Goal: Information Seeking & Learning: Check status

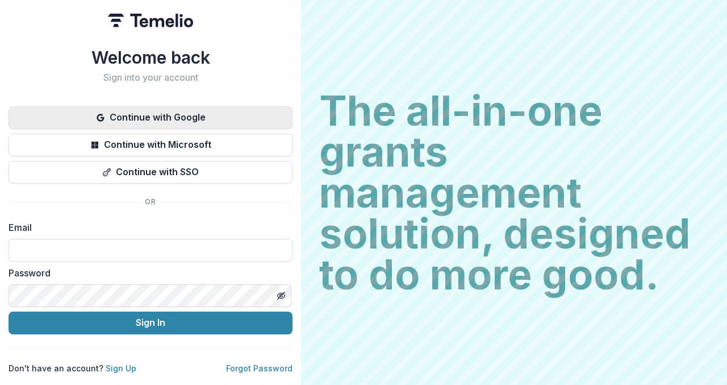
click at [208, 114] on button "Continue with Google" at bounding box center [151, 117] width 284 height 23
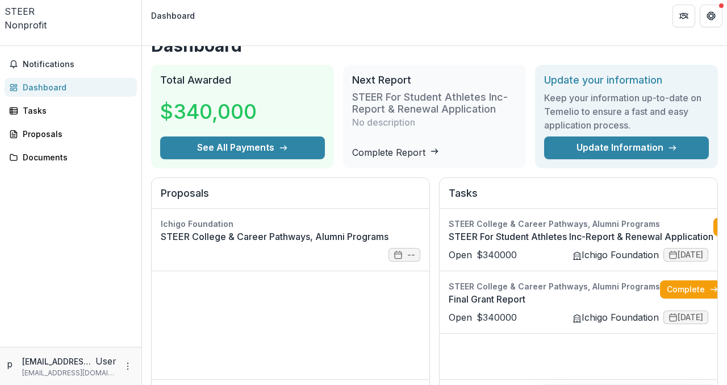
scroll to position [24, 0]
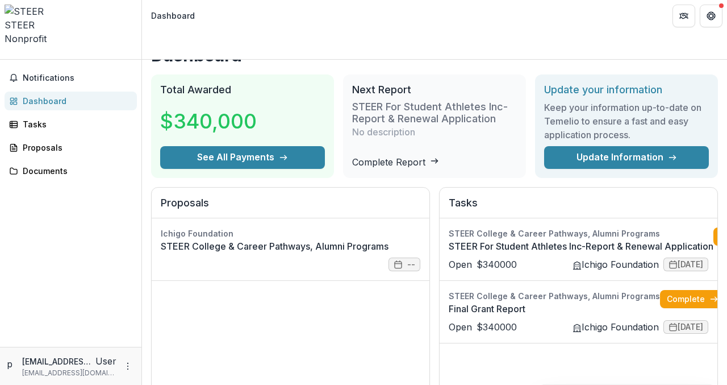
click at [232, 106] on h3 "$340,000" at bounding box center [208, 121] width 97 height 31
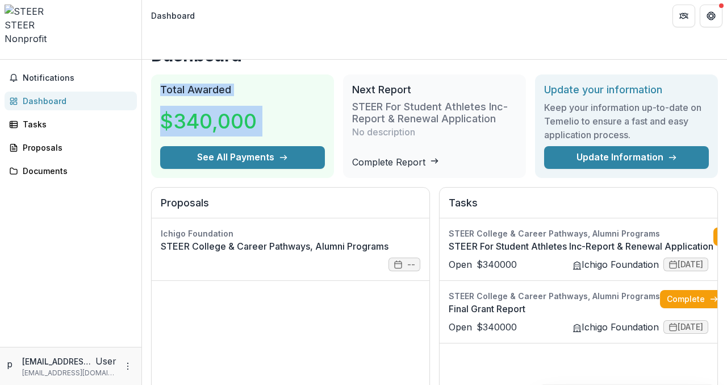
drag, startPoint x: 232, startPoint y: 87, endPoint x: 188, endPoint y: 56, distance: 54.7
click at [188, 74] on div "Total Awarded $340,000 See All Payments" at bounding box center [242, 125] width 183 height 103
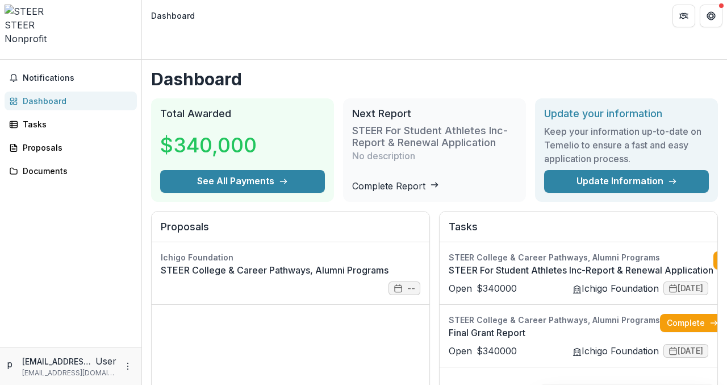
click at [170, 69] on h1 "Dashboard" at bounding box center [434, 79] width 567 height 20
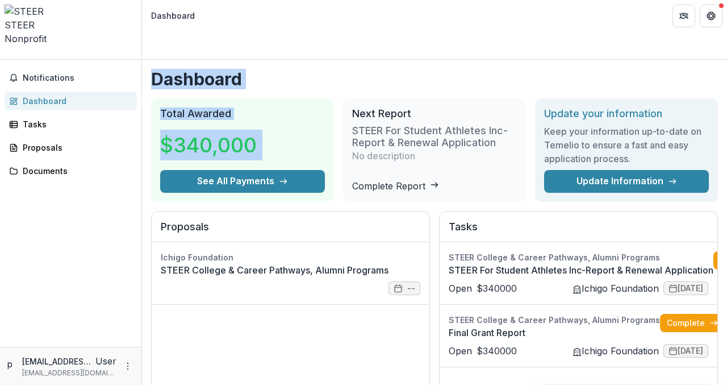
drag, startPoint x: 170, startPoint y: 57, endPoint x: 251, endPoint y: 118, distance: 101.0
click at [251, 130] on h3 "$340,000" at bounding box center [208, 145] width 97 height 31
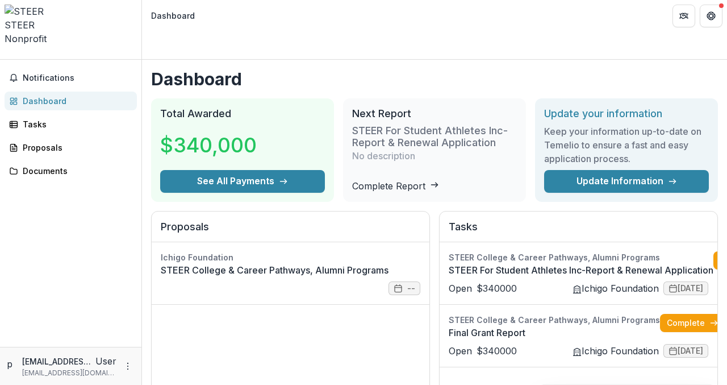
click at [251, 130] on h3 "$340,000" at bounding box center [208, 145] width 97 height 31
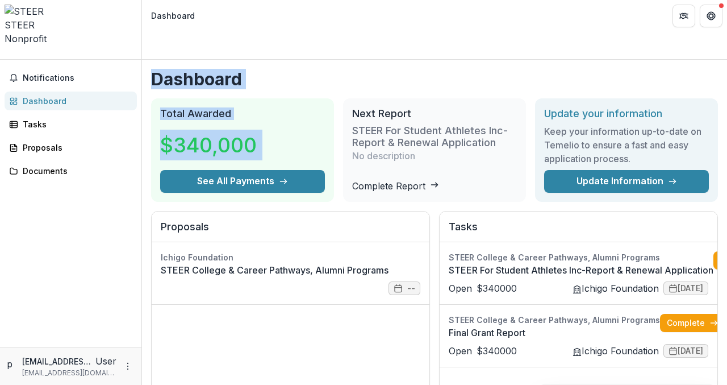
drag, startPoint x: 251, startPoint y: 118, endPoint x: 193, endPoint y: 52, distance: 87.3
click at [193, 69] on h1 "Dashboard" at bounding box center [434, 79] width 567 height 20
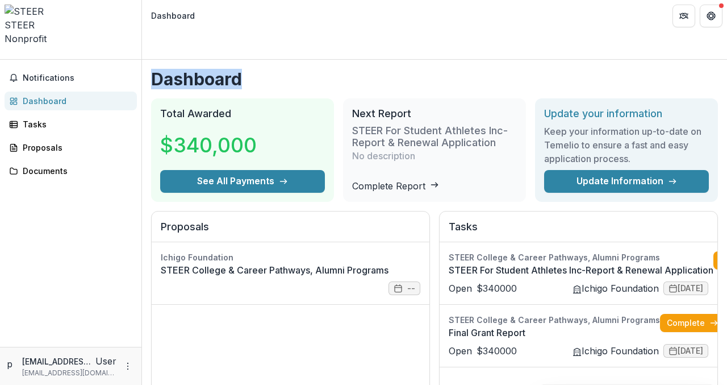
click at [193, 69] on h1 "Dashboard" at bounding box center [434, 79] width 567 height 20
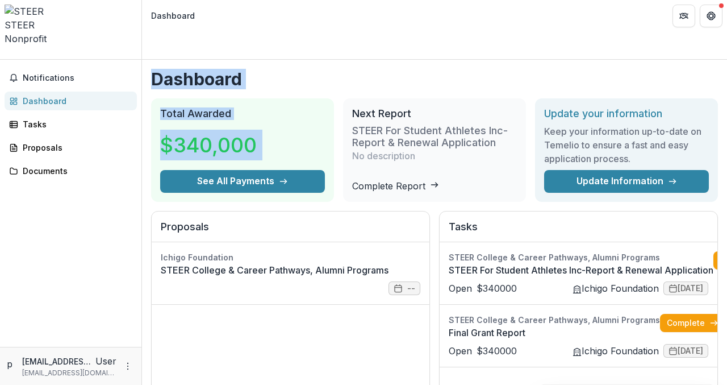
drag, startPoint x: 193, startPoint y: 52, endPoint x: 211, endPoint y: 107, distance: 57.9
click at [211, 130] on h3 "$340,000" at bounding box center [208, 145] width 97 height 31
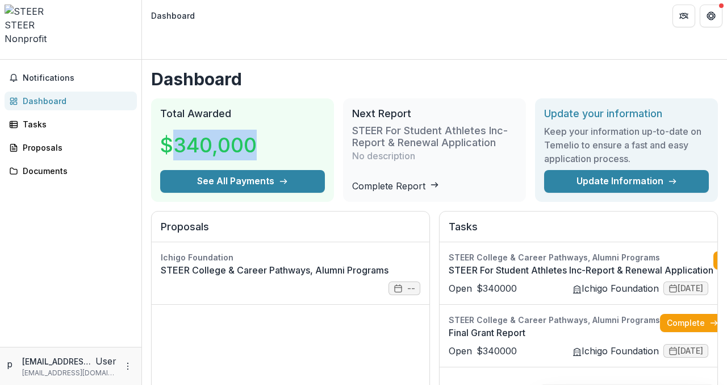
click at [211, 130] on h3 "$340,000" at bounding box center [208, 145] width 97 height 31
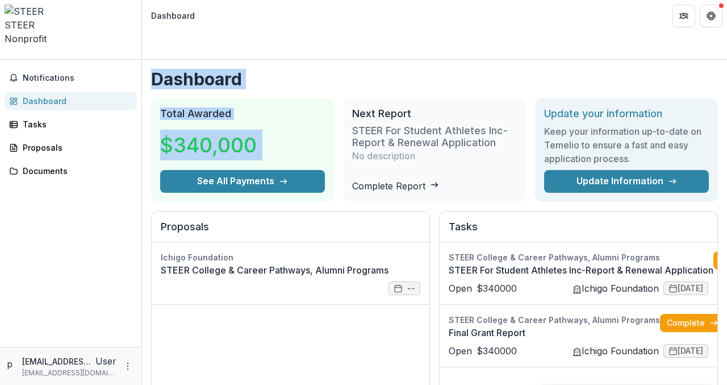
drag, startPoint x: 211, startPoint y: 107, endPoint x: 187, endPoint y: 52, distance: 60.6
click at [187, 69] on h1 "Dashboard" at bounding box center [434, 79] width 567 height 20
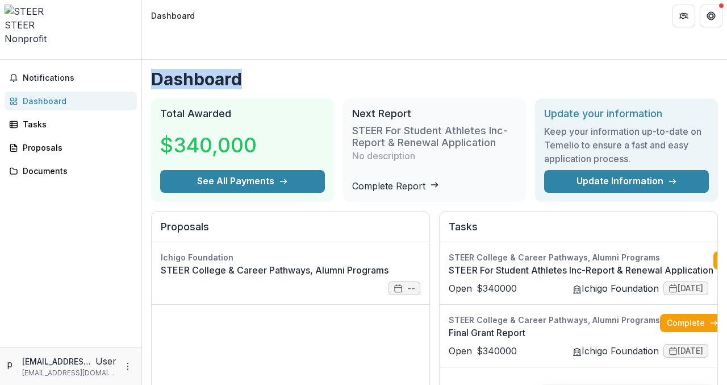
click at [187, 69] on h1 "Dashboard" at bounding box center [434, 79] width 567 height 20
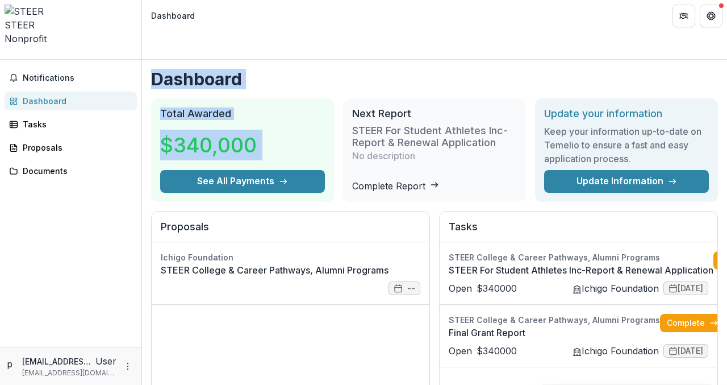
drag, startPoint x: 187, startPoint y: 52, endPoint x: 206, endPoint y: 97, distance: 49.2
